Goal: Obtain resource: Download file/media

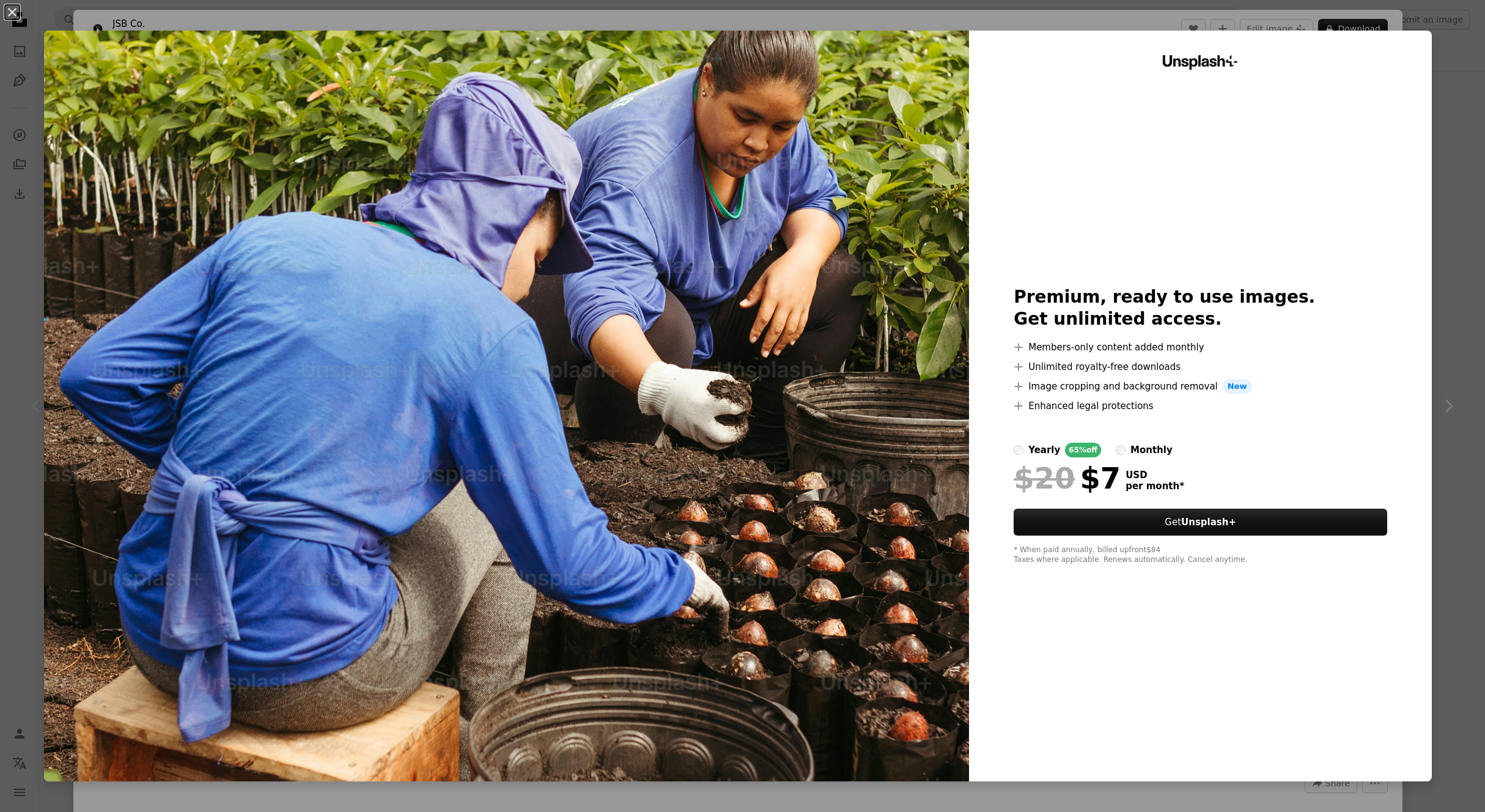
click at [1463, 255] on div "An X shape Unsplash+ Premium, ready to use images. Get unlimited access. A plus…" at bounding box center [742, 406] width 1485 height 812
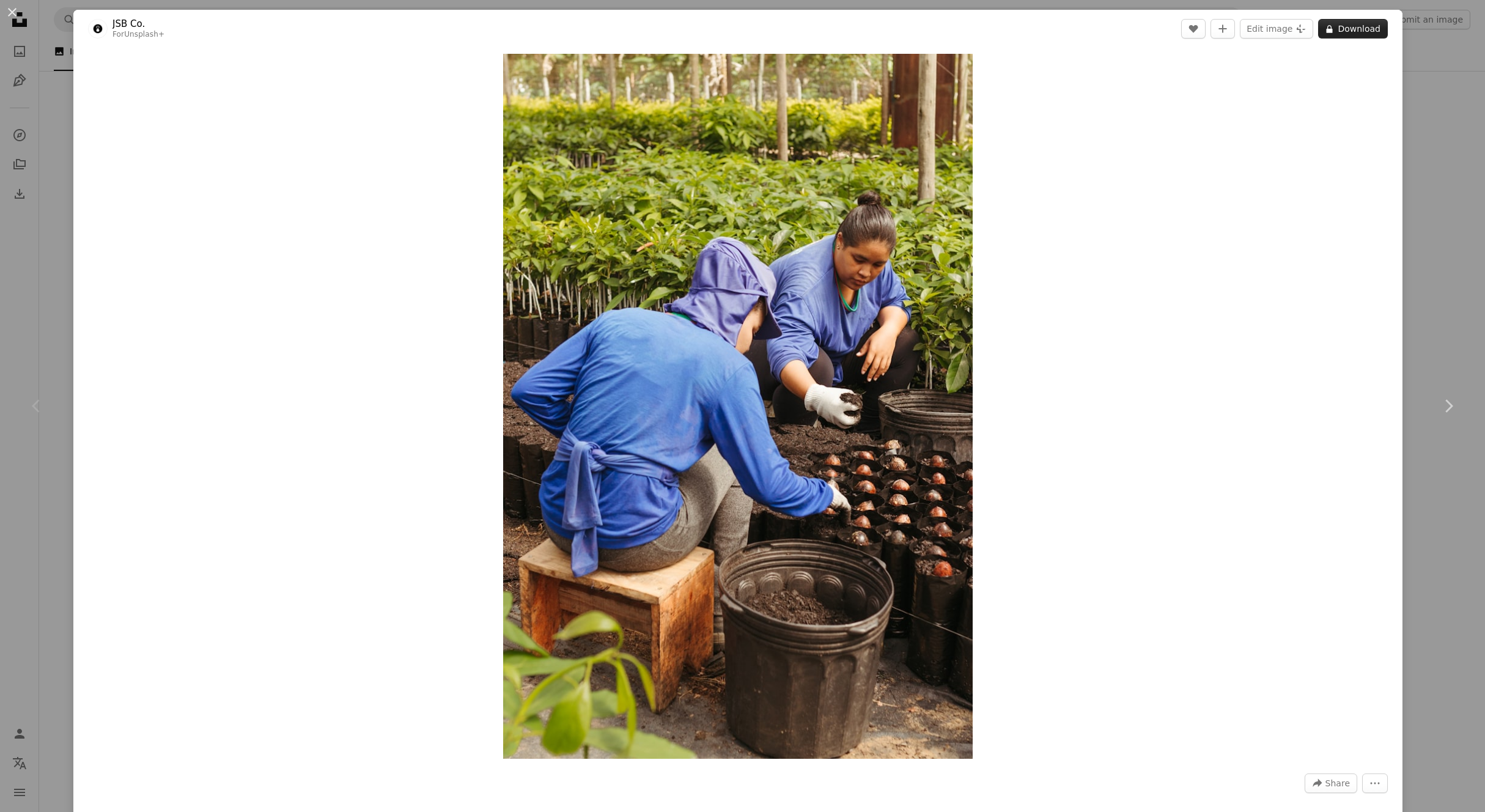
click at [1359, 32] on button "A lock Download" at bounding box center [1353, 29] width 70 height 20
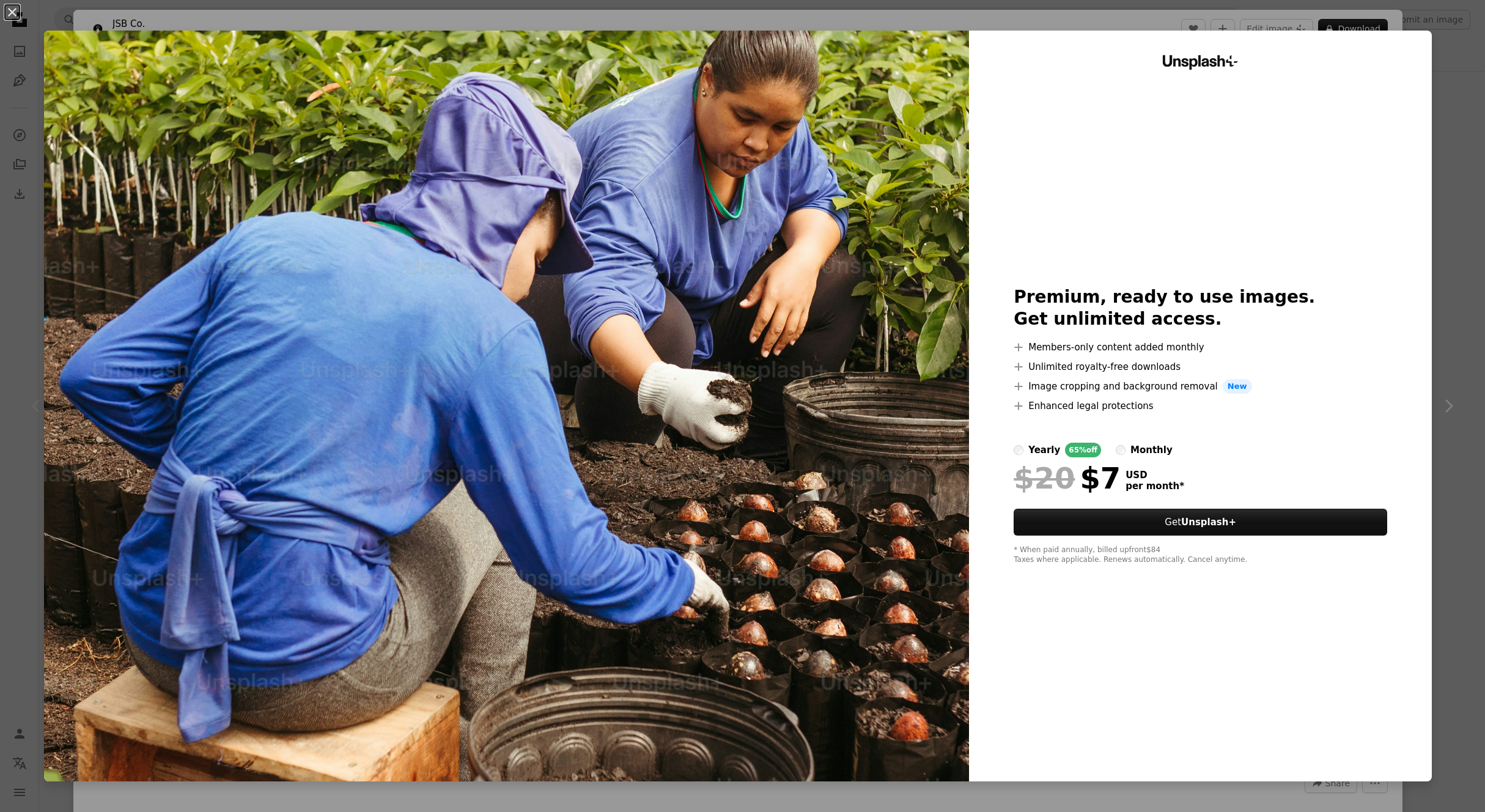
drag, startPoint x: 1450, startPoint y: 46, endPoint x: 1445, endPoint y: 39, distance: 8.6
click at [1449, 45] on div "An X shape Unsplash+ Premium, ready to use images. Get unlimited access. A plus…" at bounding box center [742, 406] width 1485 height 812
